Goal: Task Accomplishment & Management: Manage account settings

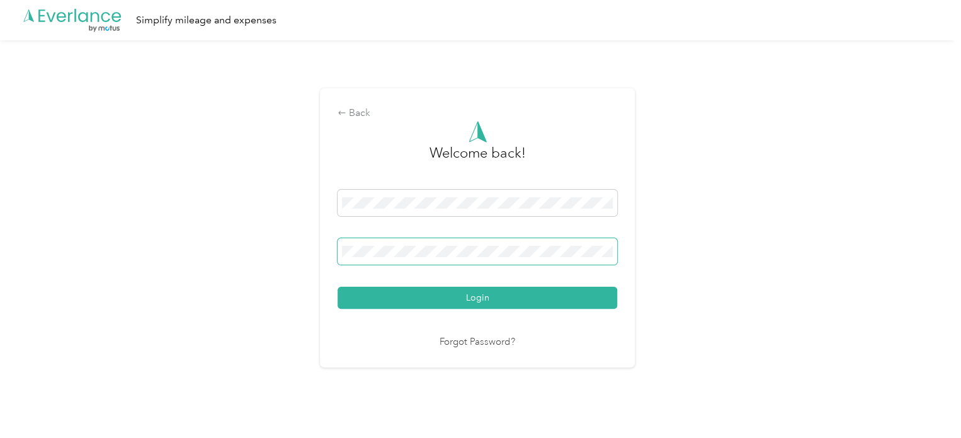
click at [337, 286] on button "Login" at bounding box center [477, 297] width 280 height 22
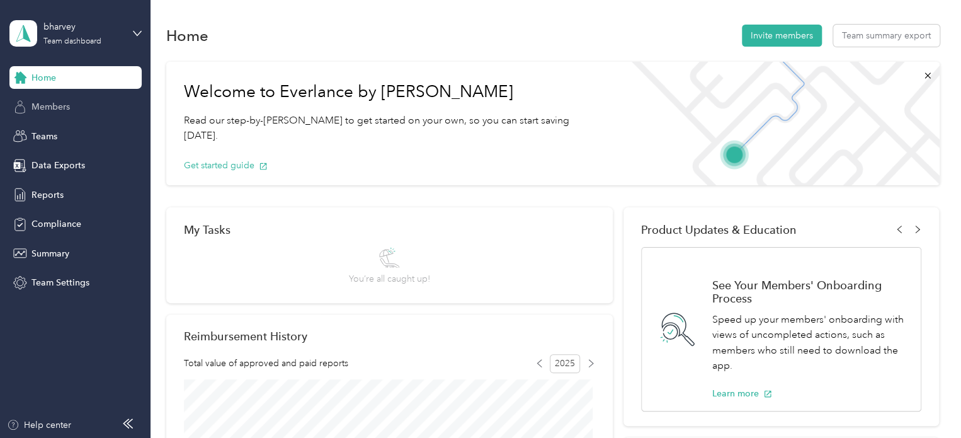
click at [73, 98] on div "Members" at bounding box center [75, 107] width 132 height 23
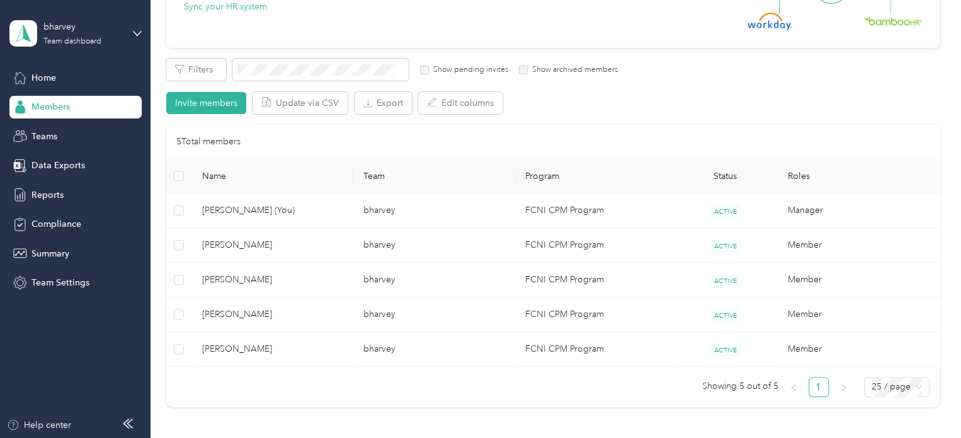
scroll to position [176, 0]
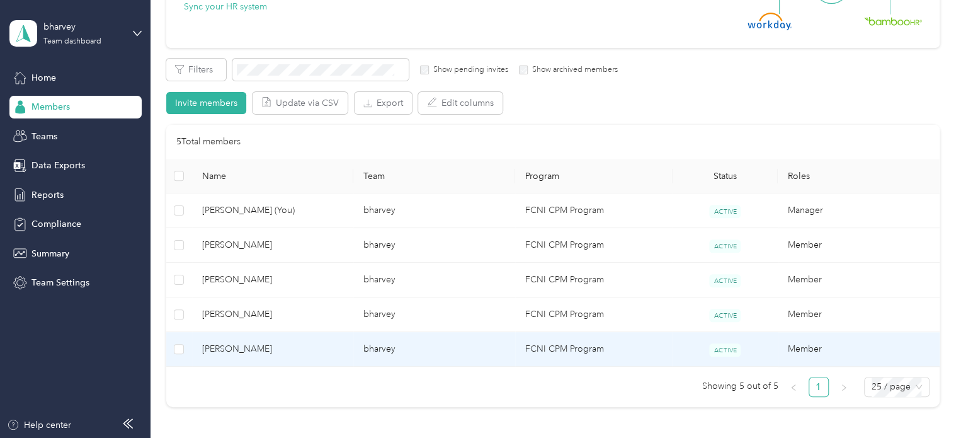
click at [232, 346] on span "[PERSON_NAME]" at bounding box center [273, 349] width 142 height 14
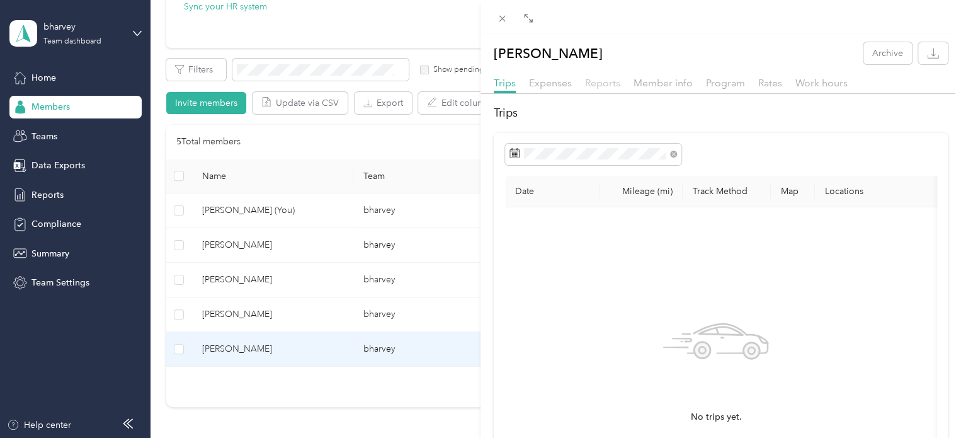
click at [597, 84] on span "Reports" at bounding box center [602, 83] width 35 height 12
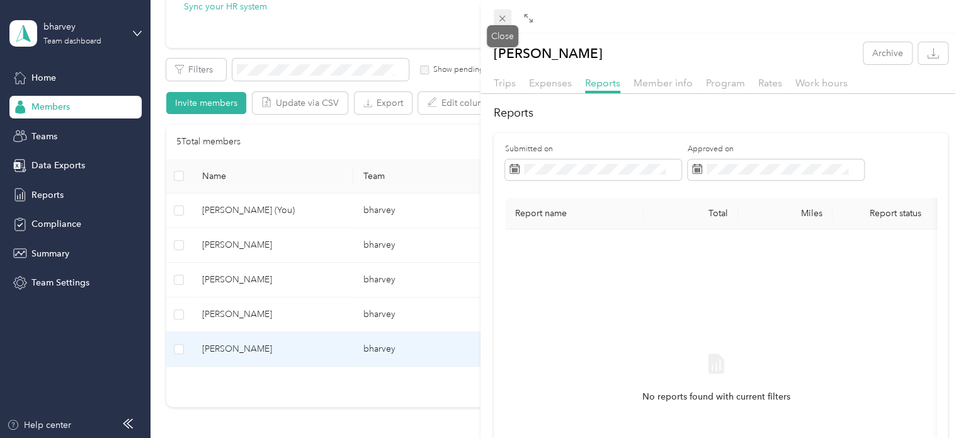
click at [506, 17] on icon at bounding box center [502, 18] width 11 height 11
